Goal: Task Accomplishment & Management: Complete application form

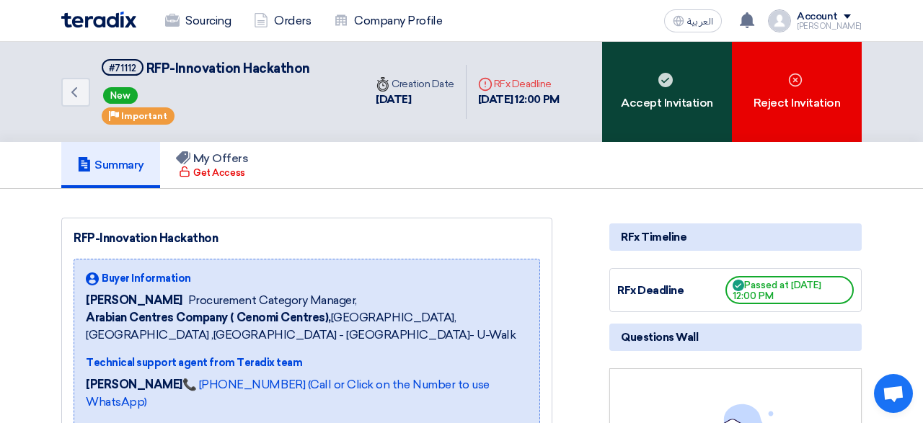
click at [640, 76] on div "Accept Invitation" at bounding box center [667, 92] width 130 height 100
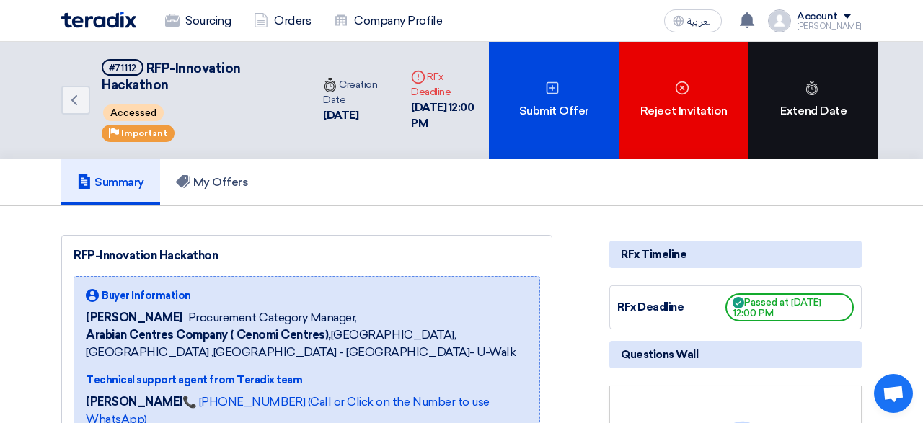
click at [824, 116] on div "Extend Date" at bounding box center [813, 101] width 130 height 118
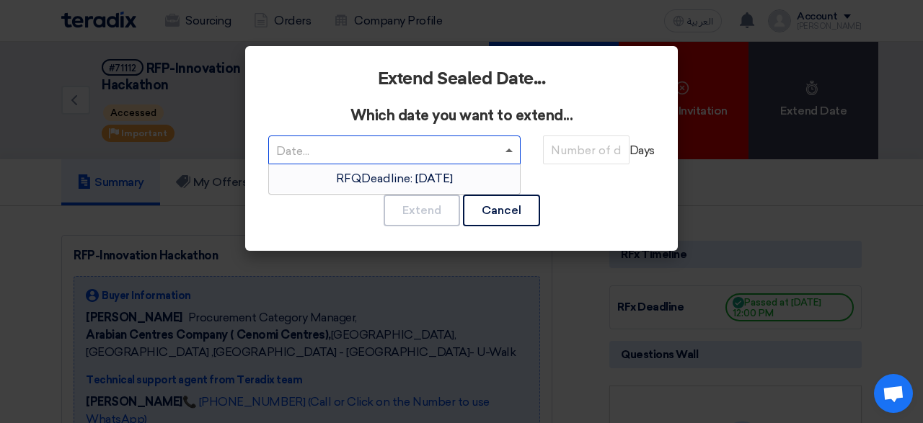
click at [508, 151] on span at bounding box center [508, 151] width 7 height 4
click at [453, 175] on span "RFQDeadline: [DATE]" at bounding box center [394, 179] width 117 height 14
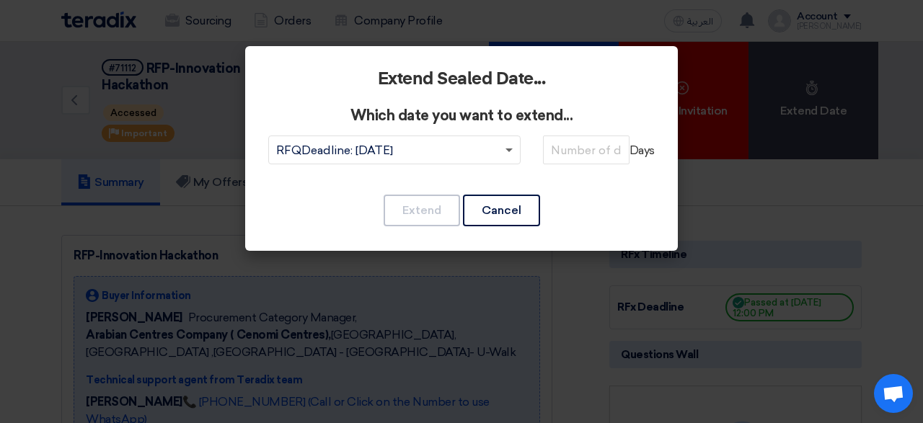
click at [510, 151] on span at bounding box center [508, 151] width 7 height 5
click at [580, 149] on input "number" at bounding box center [586, 150] width 87 height 29
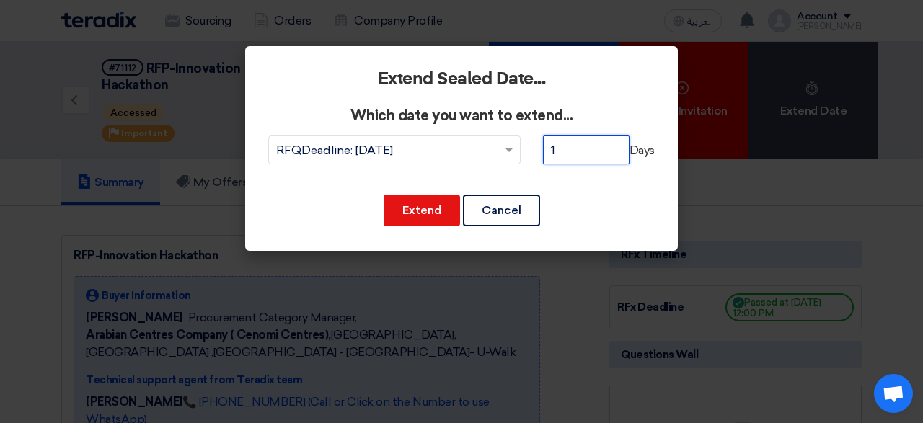
type input "1"
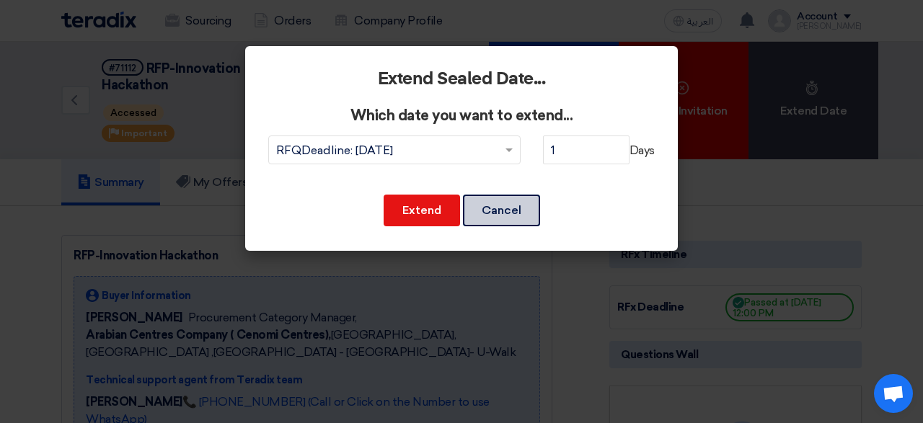
click at [511, 217] on button "Cancel" at bounding box center [501, 211] width 77 height 32
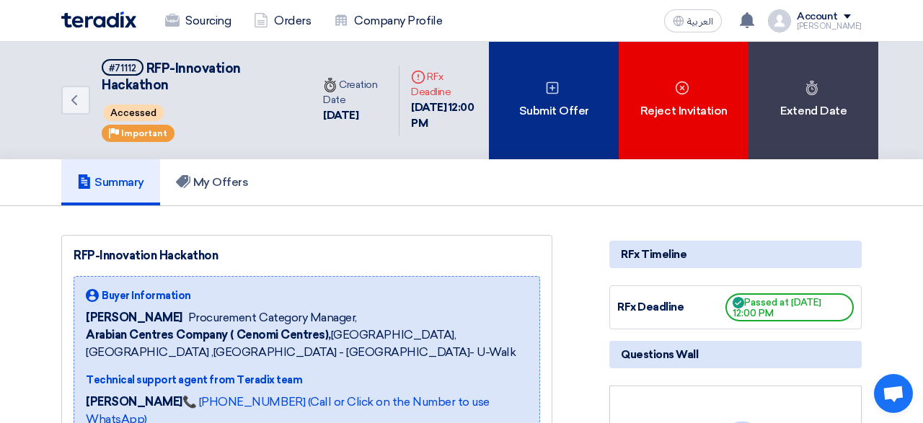
click at [544, 112] on div "Submit Offer" at bounding box center [554, 101] width 130 height 118
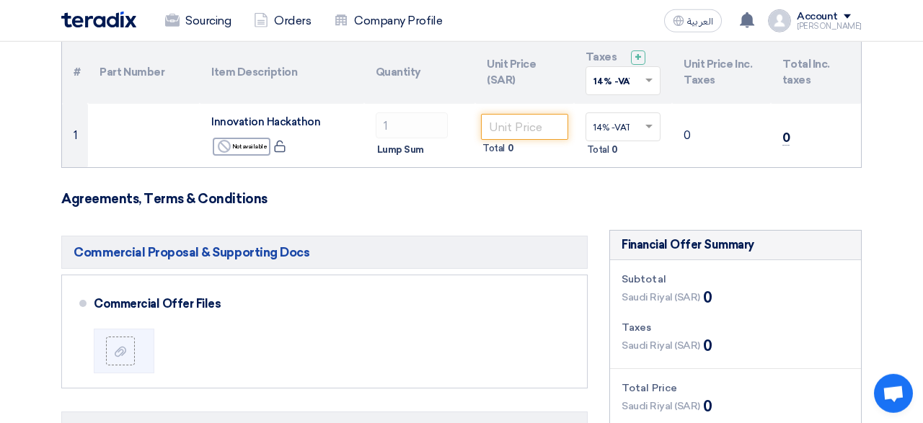
scroll to position [150, 0]
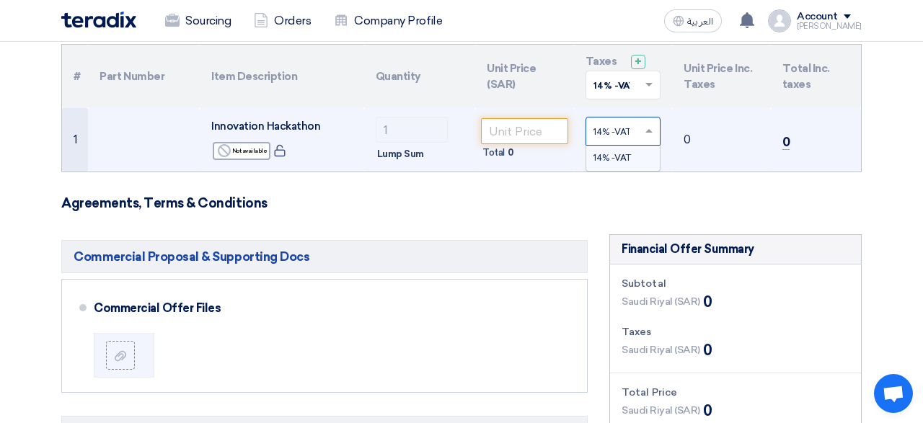
click at [653, 133] on span at bounding box center [651, 131] width 18 height 13
